Goal: Information Seeking & Learning: Learn about a topic

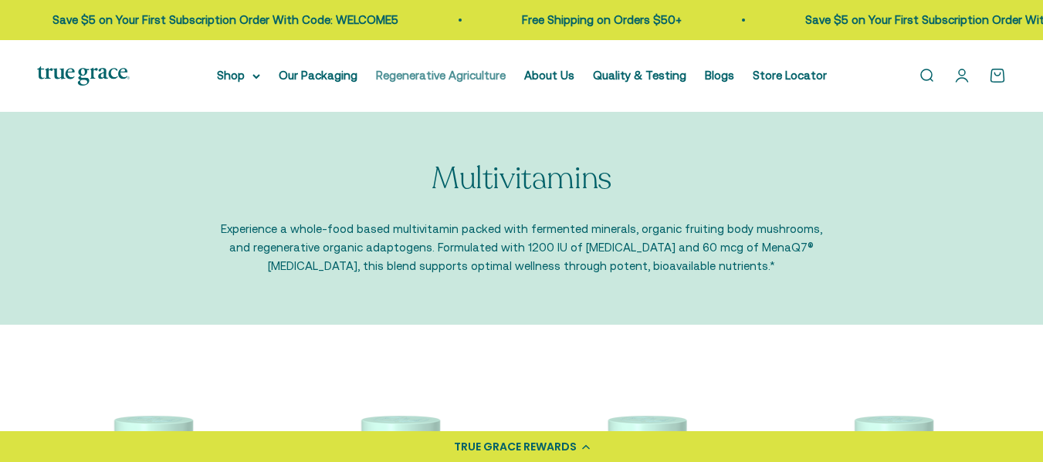
click at [446, 73] on link "Regenerative Agriculture" at bounding box center [441, 75] width 130 height 13
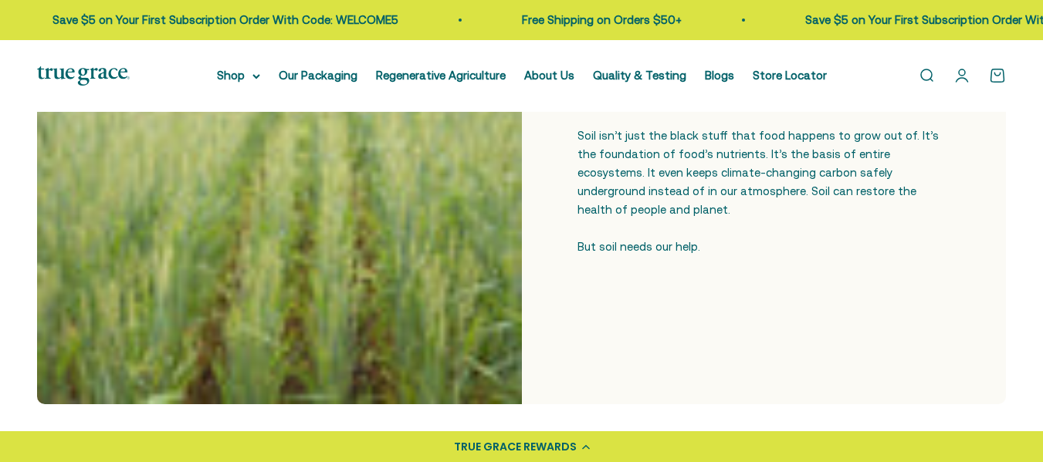
scroll to position [463, 0]
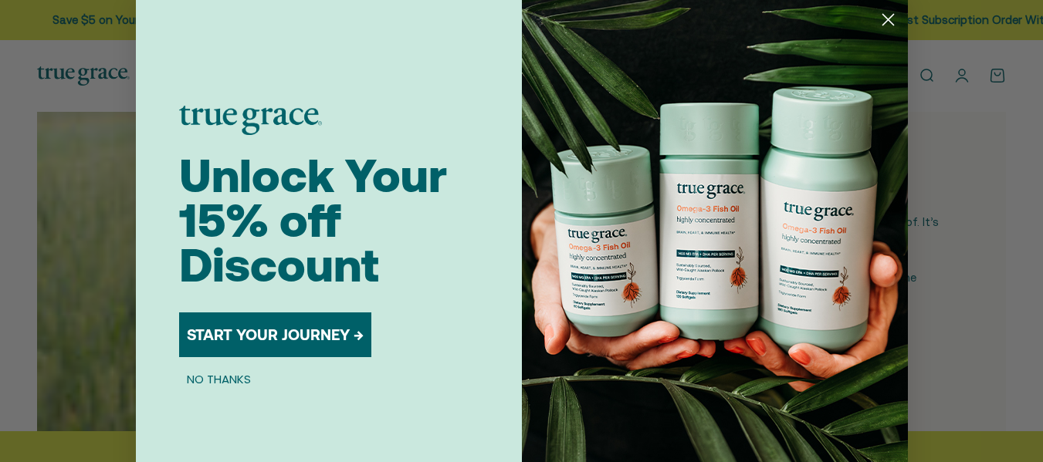
click at [889, 15] on circle "Close dialog" at bounding box center [887, 19] width 25 height 25
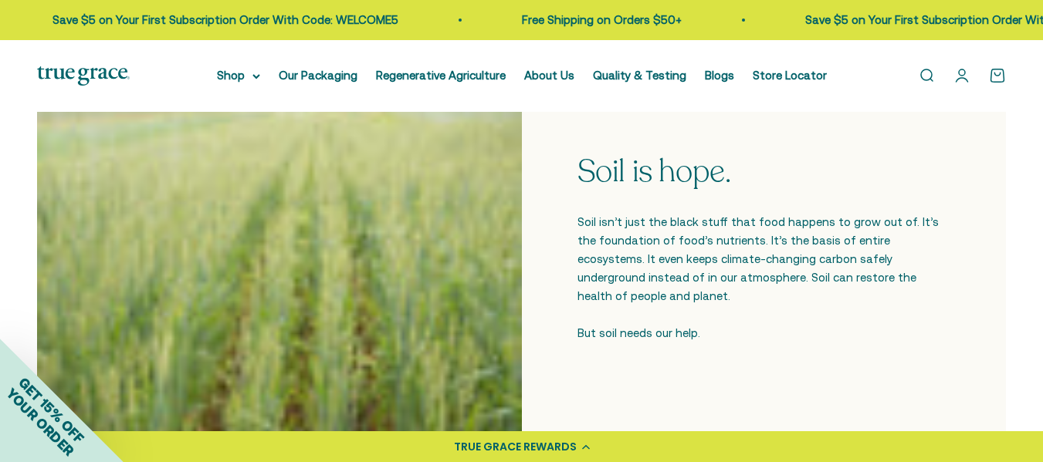
click at [536, 82] on li "About Us" at bounding box center [549, 75] width 50 height 19
click at [542, 76] on link "About Us" at bounding box center [549, 75] width 50 height 13
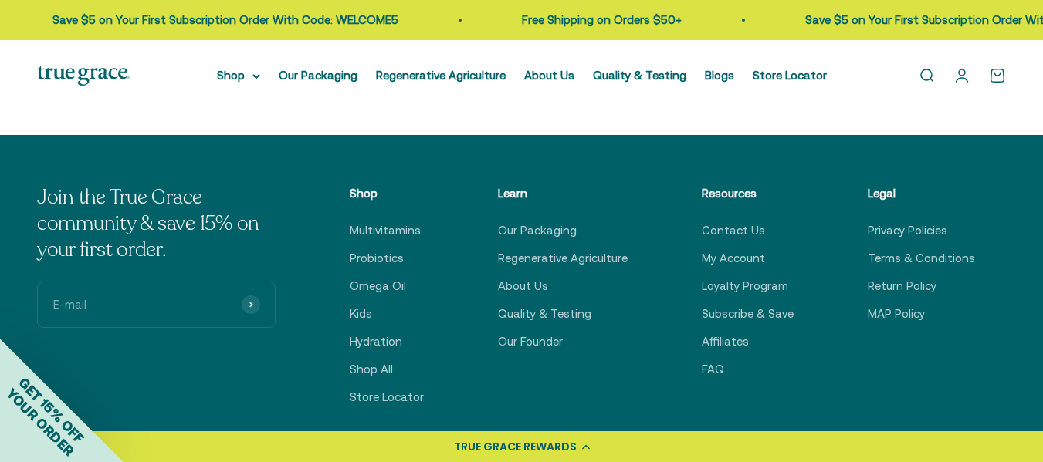
scroll to position [3473, 0]
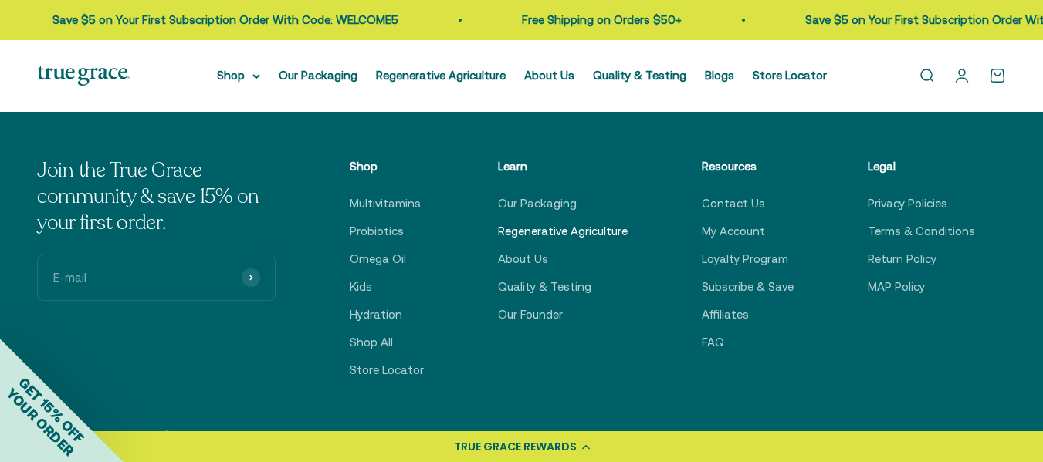
click at [601, 222] on link "Regenerative Agriculture" at bounding box center [563, 231] width 130 height 19
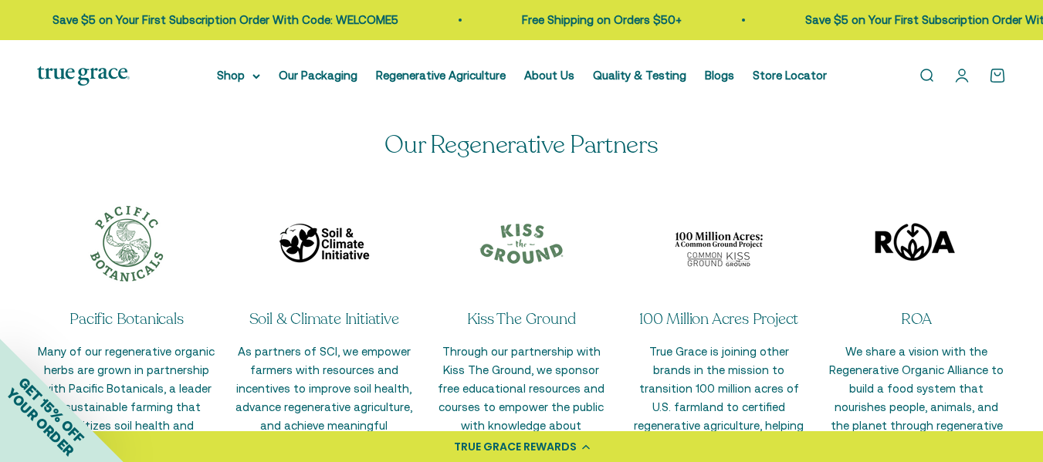
scroll to position [3242, 0]
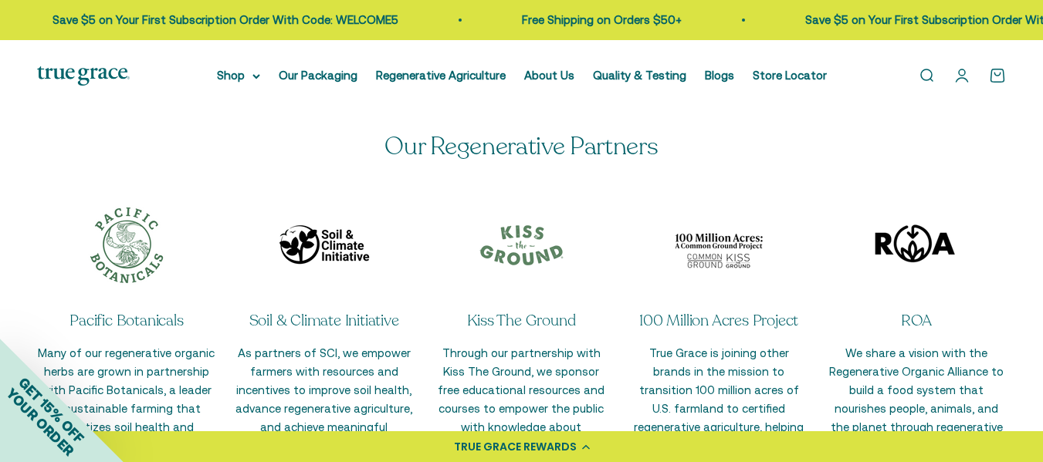
click at [124, 236] on img "Item 1 of 5" at bounding box center [126, 245] width 93 height 93
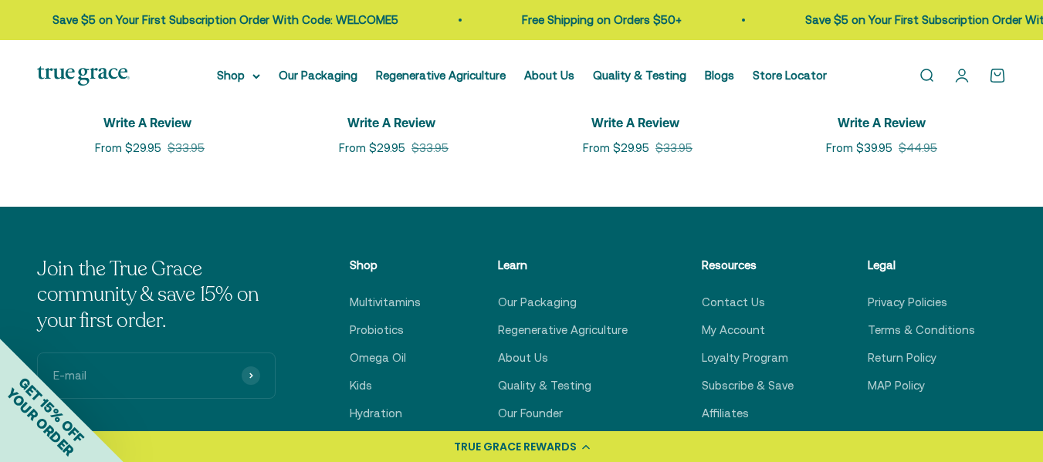
scroll to position [5104, 0]
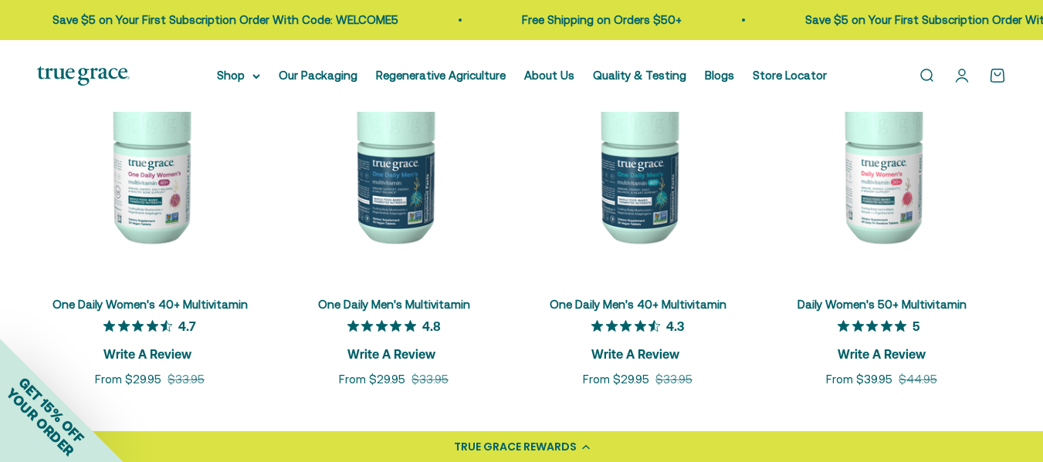
click at [239, 63] on div "Open navigation menu Open search Shop Multivitamins Women's Multivitamin Women'…" at bounding box center [521, 76] width 1043 height 72
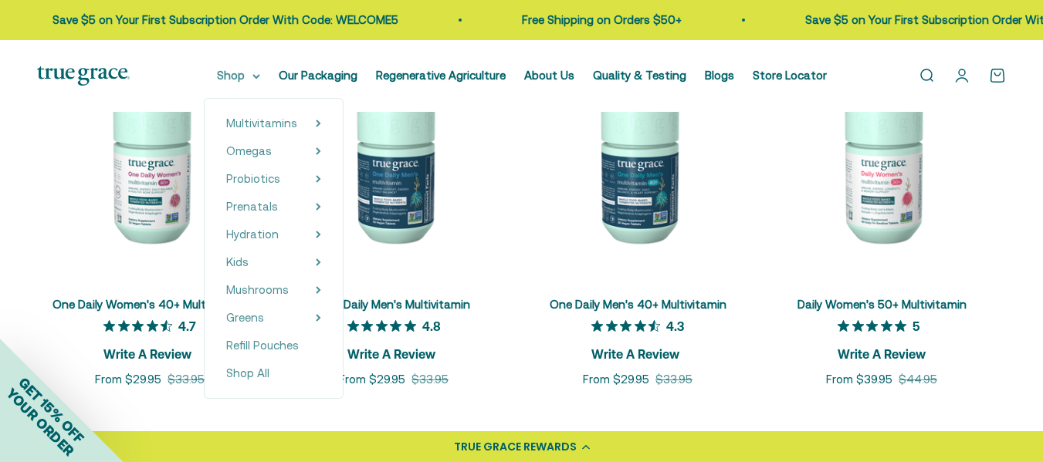
click at [239, 69] on summary "Shop" at bounding box center [238, 75] width 43 height 19
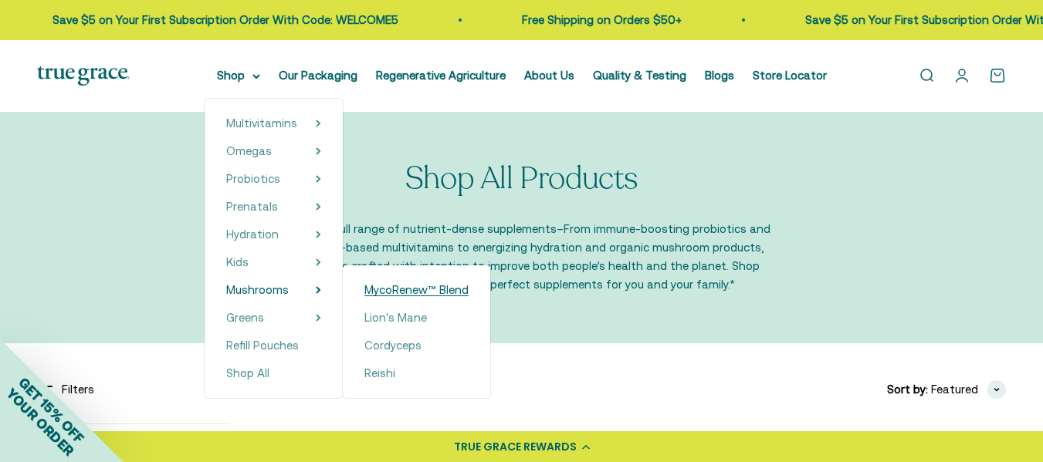
click at [408, 285] on span "MycoRenew™ Blend" at bounding box center [416, 289] width 104 height 13
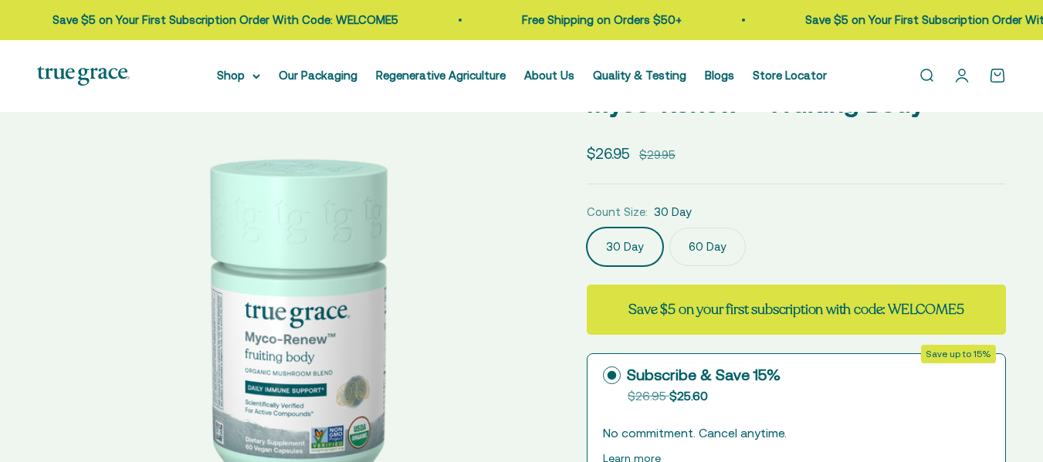
scroll to position [154, 0]
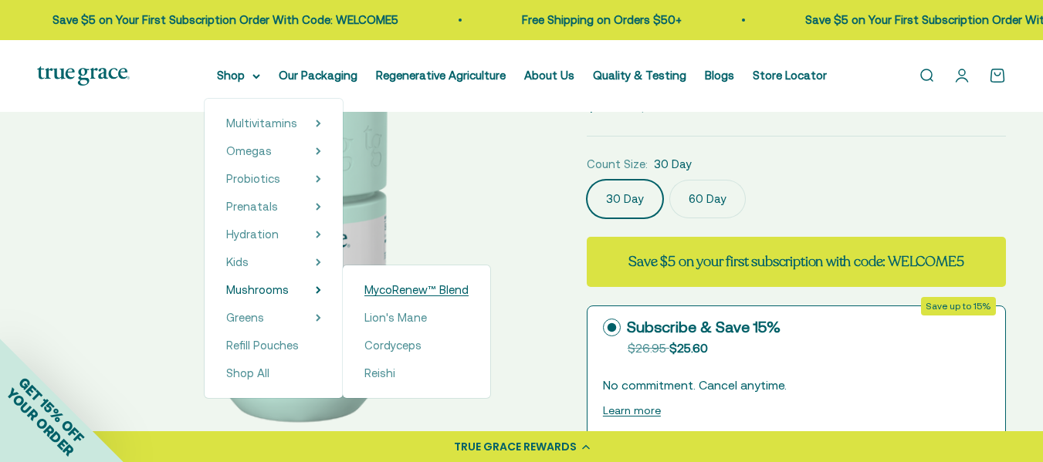
click at [451, 292] on span "MycoRenew™ Blend" at bounding box center [416, 289] width 104 height 13
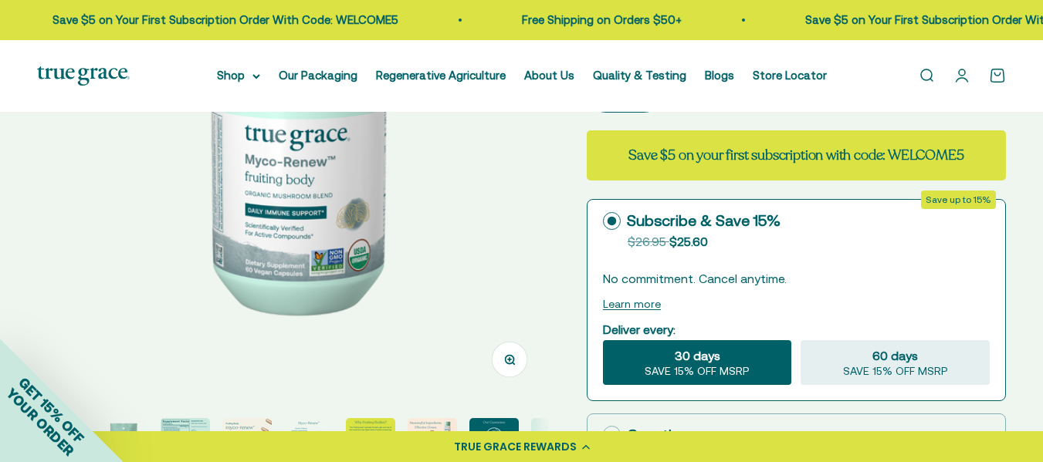
scroll to position [463, 0]
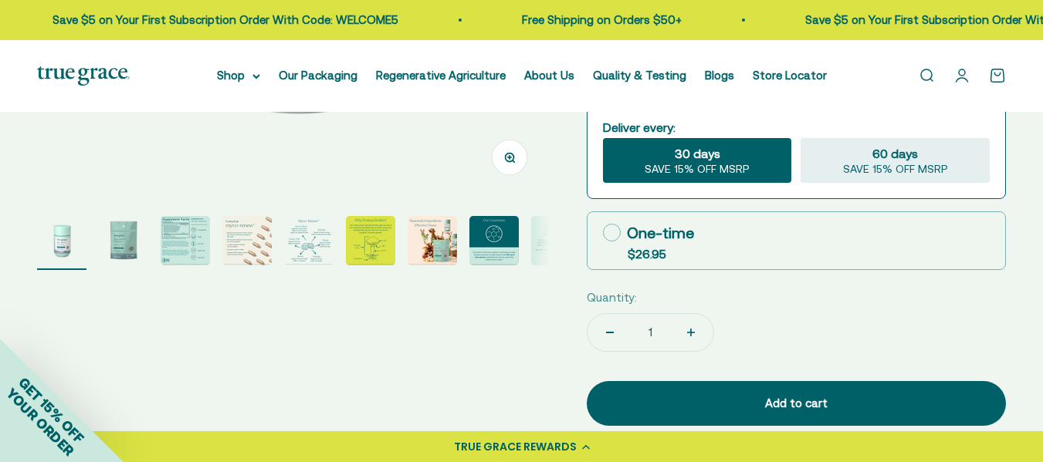
click at [235, 247] on img "Go to item 4" at bounding box center [246, 240] width 49 height 49
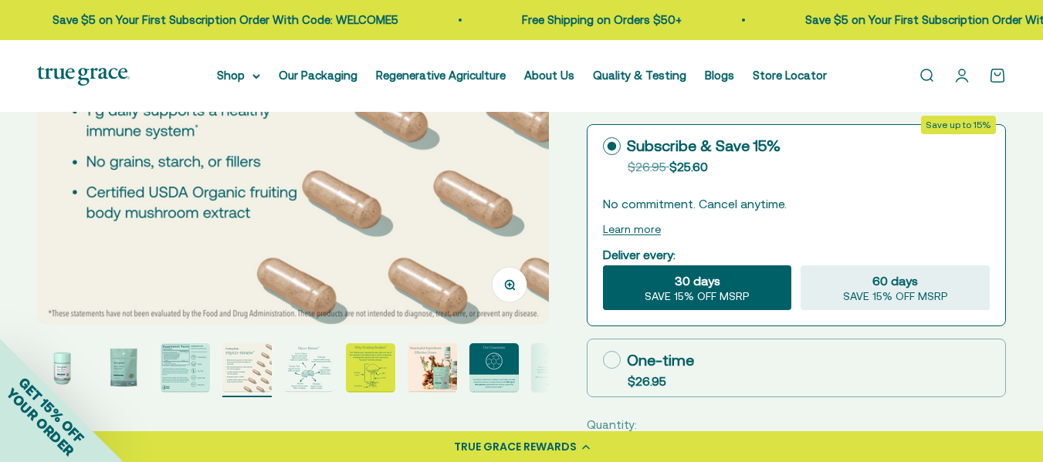
scroll to position [309, 0]
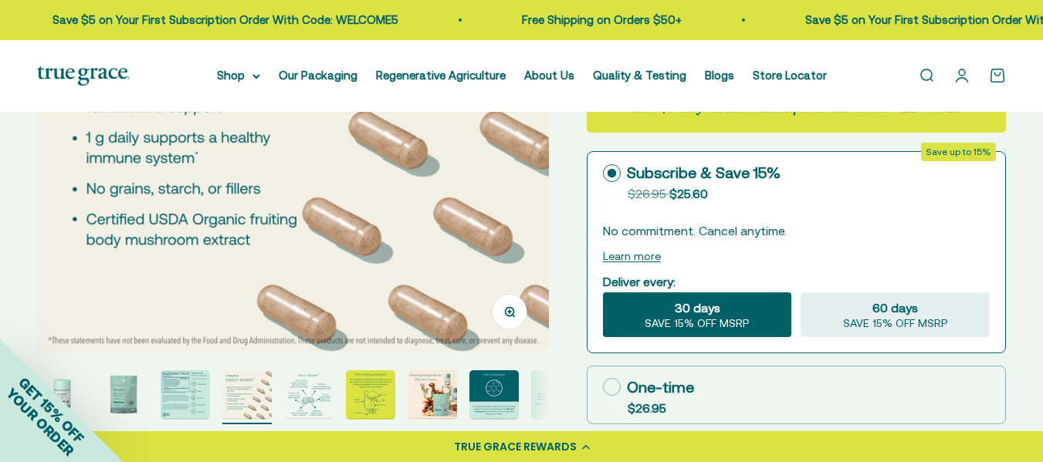
click at [356, 405] on img "Go to item 6" at bounding box center [370, 394] width 49 height 49
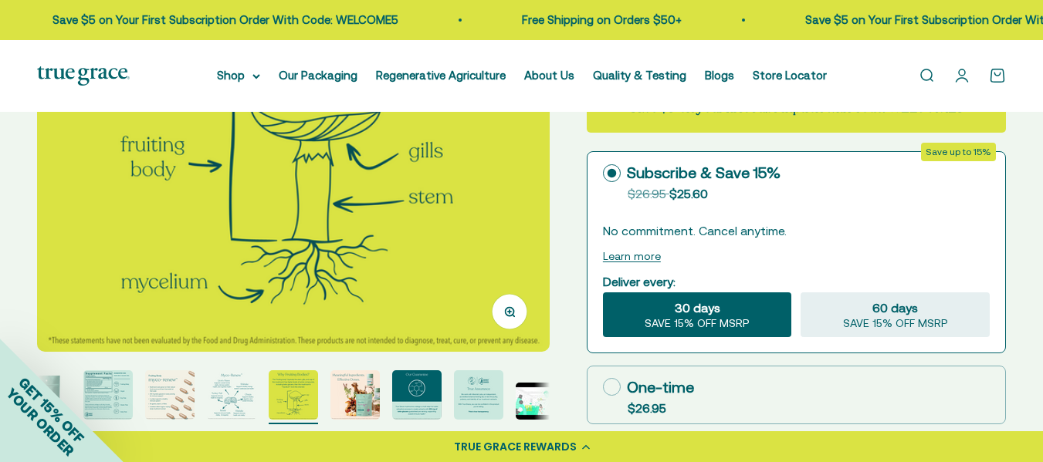
click at [344, 400] on img "Go to item 7" at bounding box center [354, 394] width 49 height 49
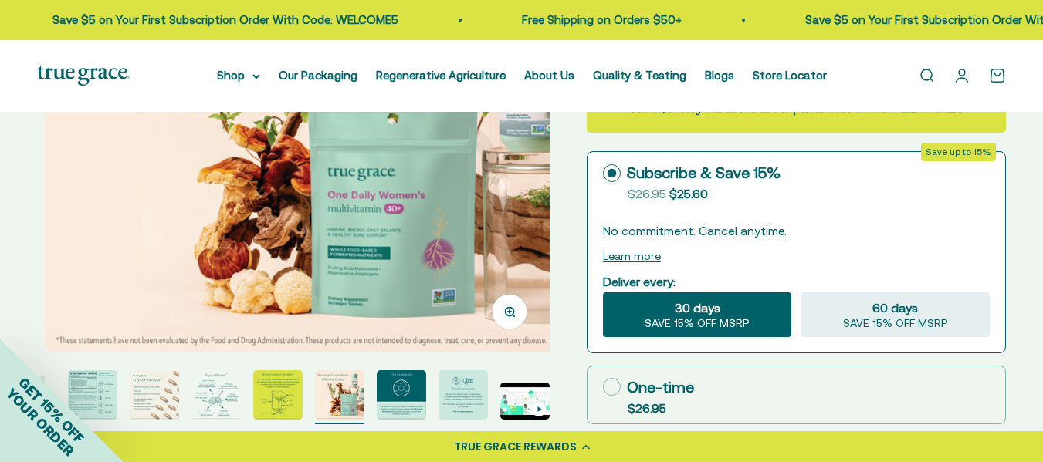
scroll to position [0, 3130]
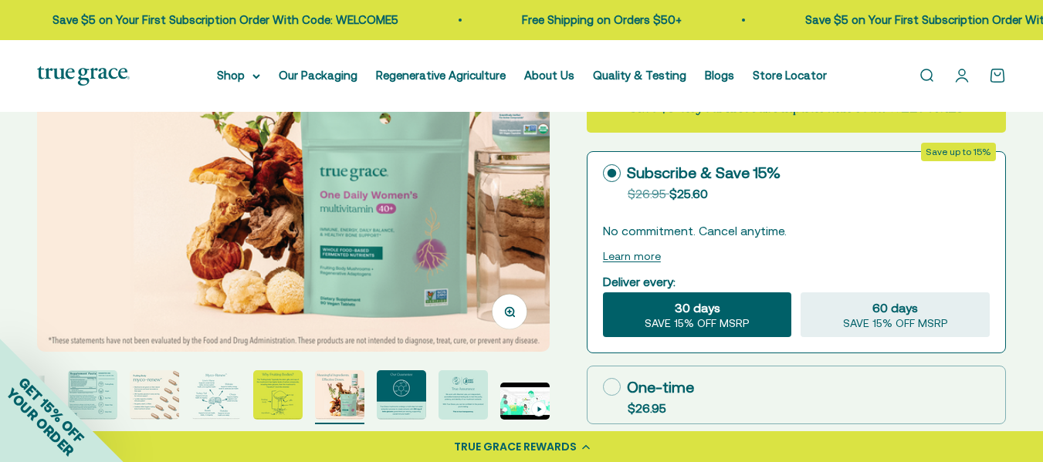
click at [438, 390] on img "Go to item 9" at bounding box center [462, 394] width 49 height 49
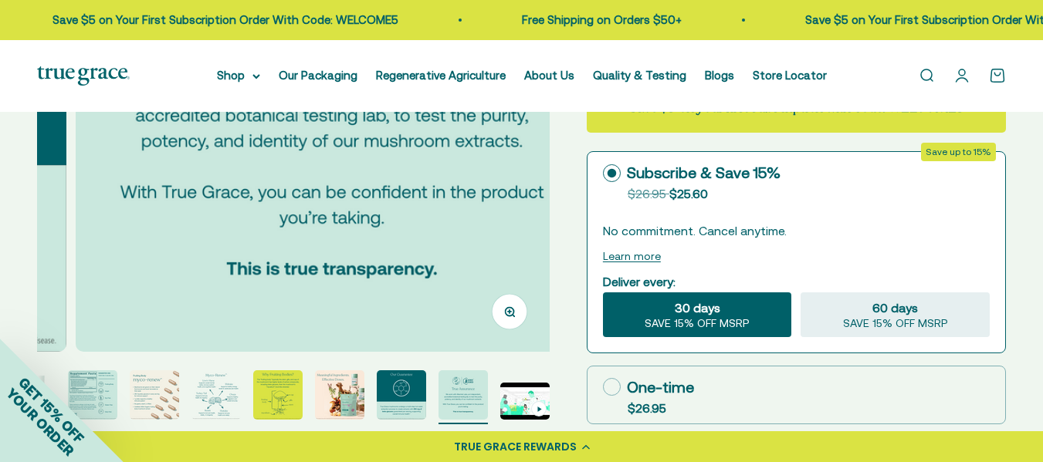
scroll to position [0, 4173]
